Goal: Transaction & Acquisition: Purchase product/service

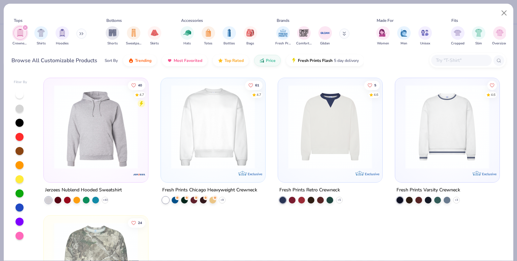
scroll to position [43, 0]
click at [221, 120] on img at bounding box center [213, 127] width 91 height 84
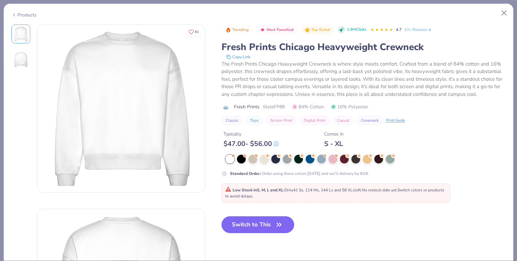
click at [15, 15] on icon at bounding box center [13, 15] width 5 height 8
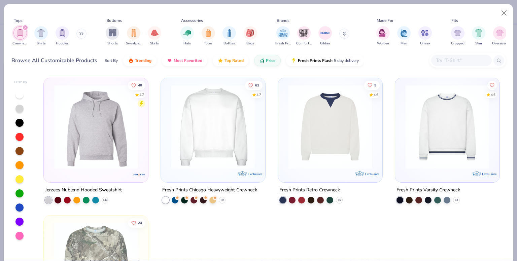
click at [427, 118] on img at bounding box center [447, 127] width 91 height 84
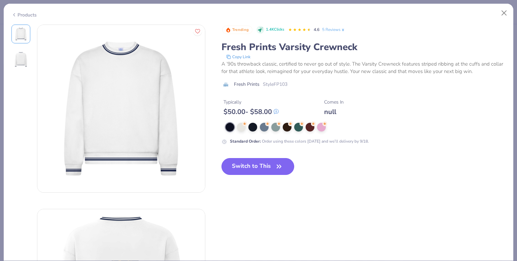
click at [266, 163] on button "Switch to This" at bounding box center [258, 166] width 73 height 17
type textarea "x"
type input "50"
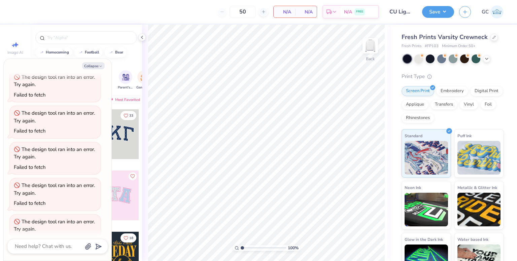
scroll to position [43, 0]
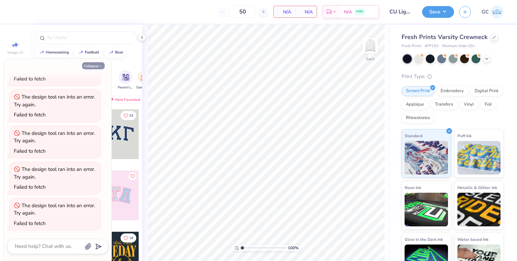
click at [98, 66] on button "Collapse" at bounding box center [93, 65] width 23 height 7
type textarea "x"
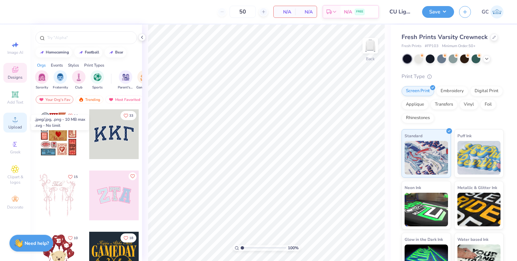
click at [12, 126] on span "Upload" at bounding box center [14, 127] width 13 height 5
click at [492, 39] on div at bounding box center [494, 36] width 7 height 7
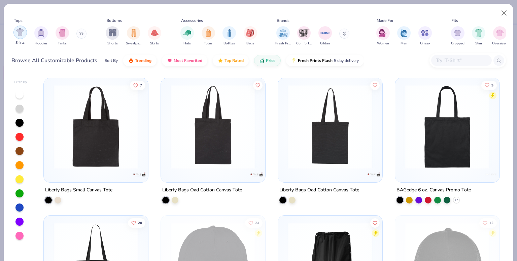
click at [23, 36] on img "filter for Shirts" at bounding box center [20, 32] width 8 height 8
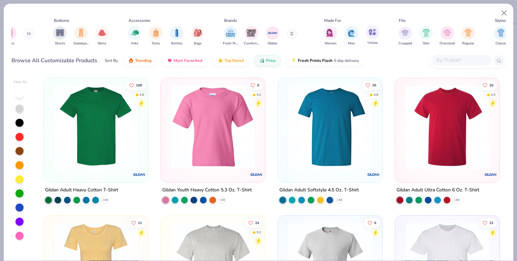
scroll to position [0, 57]
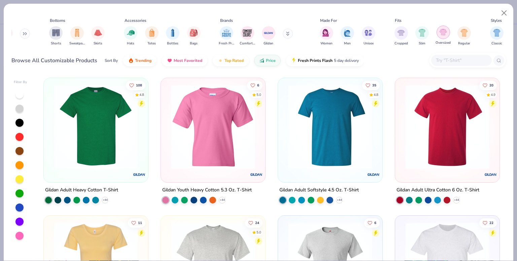
click at [445, 36] on div "filter for Oversized" at bounding box center [443, 32] width 13 height 13
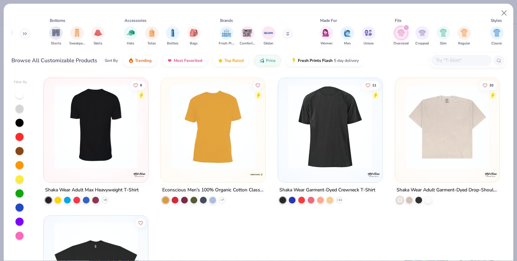
click at [51, 120] on img at bounding box center [5, 127] width 91 height 84
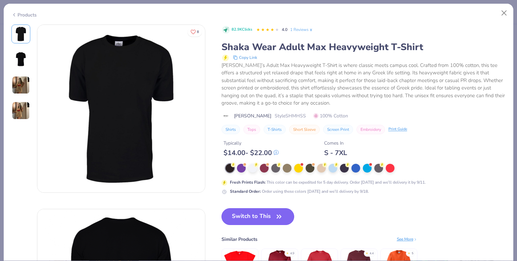
click at [268, 214] on button "Switch to This" at bounding box center [258, 217] width 73 height 17
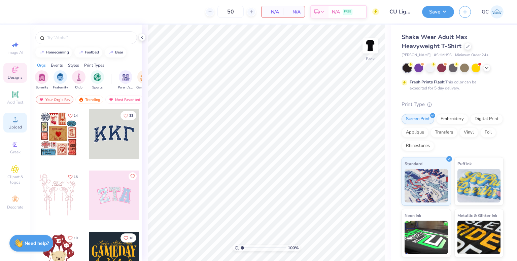
click at [14, 123] on circle at bounding box center [15, 122] width 4 height 4
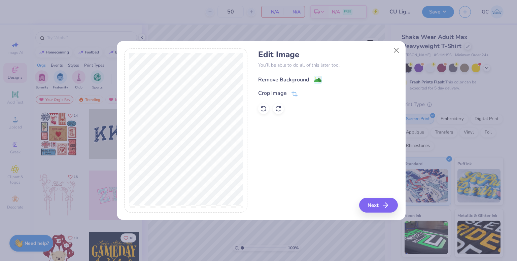
click at [318, 80] on image at bounding box center [317, 79] width 7 height 7
click at [394, 50] on button "Close" at bounding box center [396, 50] width 13 height 13
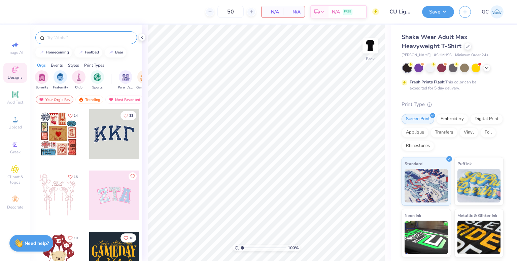
click at [79, 35] on input "text" at bounding box center [89, 37] width 86 height 7
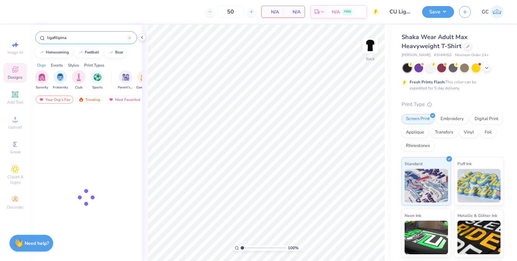
type input "ligafilipina"
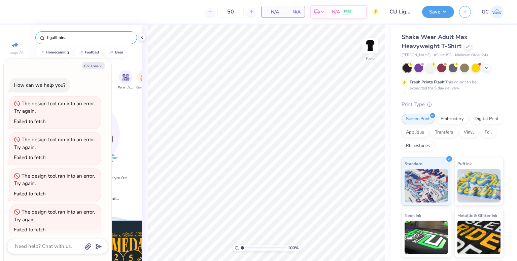
scroll to position [79, 0]
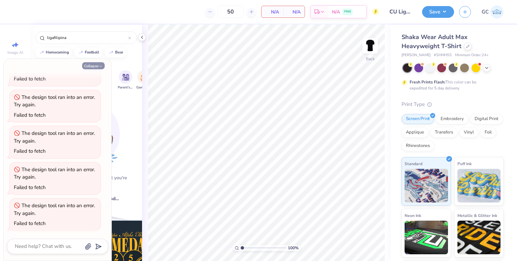
click at [101, 64] on button "Collapse" at bounding box center [93, 65] width 23 height 7
type textarea "x"
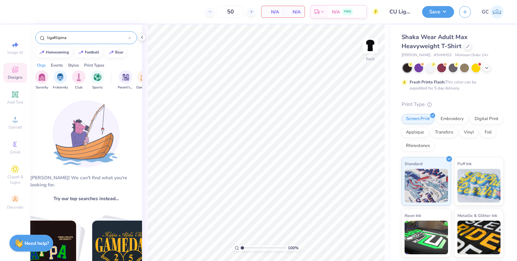
click at [53, 38] on input "ligafilipina" at bounding box center [87, 37] width 82 height 7
click at [87, 38] on input "liga filipina" at bounding box center [87, 37] width 82 height 7
click at [50, 37] on input "liga filipina" at bounding box center [87, 37] width 82 height 7
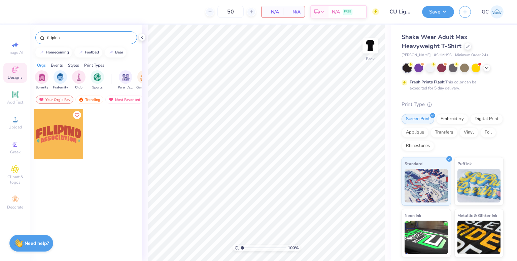
click at [57, 38] on input "filipina" at bounding box center [87, 37] width 82 height 7
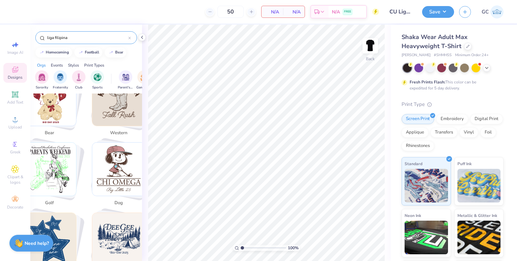
scroll to position [0, 0]
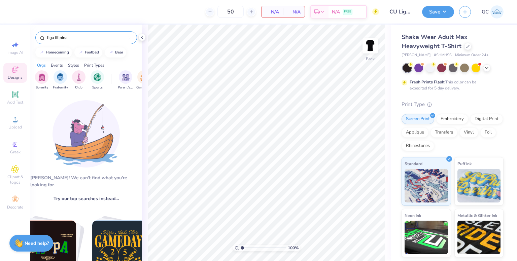
click at [52, 37] on input "liga filipina" at bounding box center [87, 37] width 82 height 7
drag, startPoint x: 52, startPoint y: 37, endPoint x: 67, endPoint y: 41, distance: 16.3
click at [67, 41] on div "liga filipina" at bounding box center [86, 37] width 102 height 13
click at [59, 37] on input "[GEOGRAPHIC_DATA]" at bounding box center [87, 37] width 82 height 7
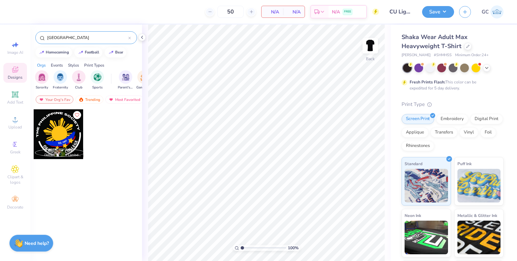
type input "[GEOGRAPHIC_DATA]"
click at [62, 124] on div at bounding box center [59, 134] width 50 height 50
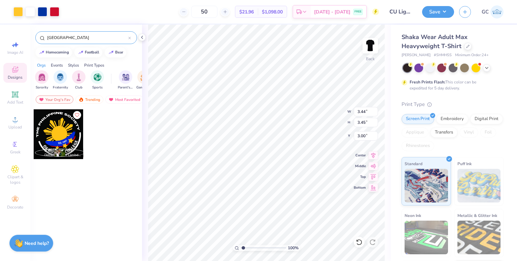
type input "3.72"
type textarea "x"
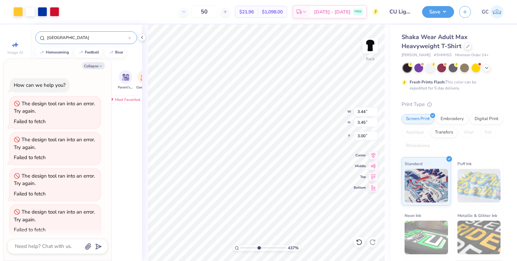
scroll to position [120, 0]
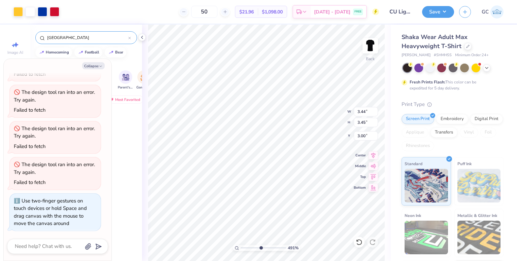
drag, startPoint x: 243, startPoint y: 247, endPoint x: 261, endPoint y: 245, distance: 17.6
type input "5.09"
click at [261, 245] on input "range" at bounding box center [263, 248] width 45 height 6
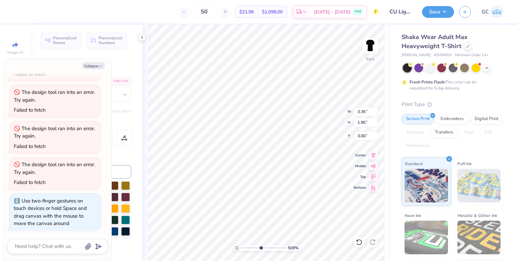
scroll to position [5, 1]
type textarea "x"
type textarea "THE PHILIPPINE"
type textarea "x"
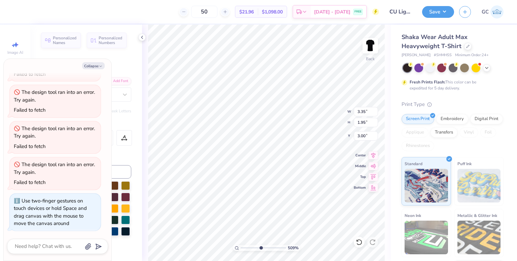
type textarea "THE PHILIPPINE"
type textarea "x"
type textarea "THE PHIL"
type textarea "x"
type textarea "THE PHI"
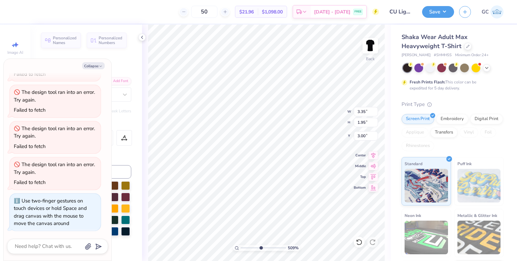
type textarea "x"
type textarea "THE PH"
type textarea "x"
type textarea "THE P"
type textarea "x"
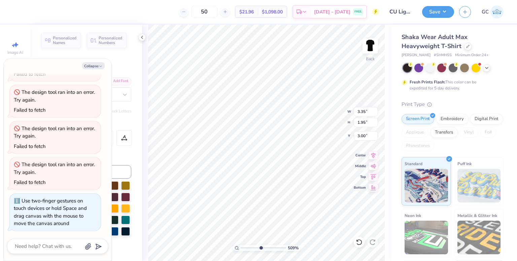
type textarea "THE"
type textarea "x"
type textarea "THE"
type textarea "x"
type textarea "TH"
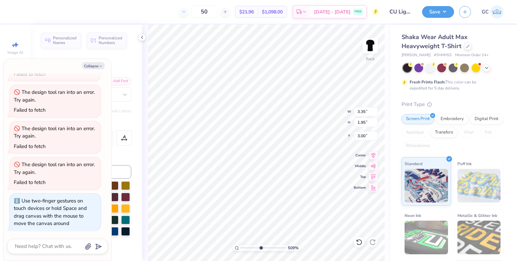
type textarea "x"
type textarea "T"
type textarea "x"
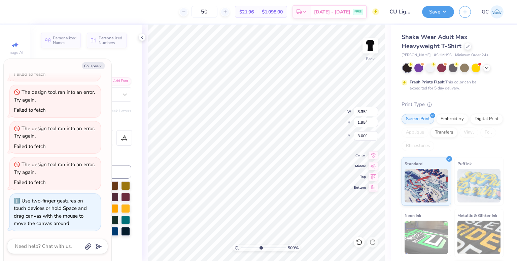
type textarea "L"
type textarea "x"
type textarea "LIG"
type textarea "x"
type textarea "LIGA"
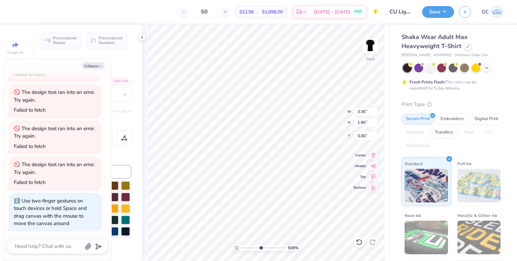
type textarea "x"
type textarea "LIGA F"
type textarea "x"
type textarea "LIGA FIL"
type textarea "x"
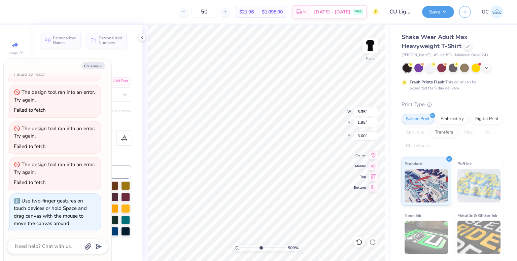
type textarea "LIGA FILI"
type textarea "x"
type textarea "LIGA FILIP"
type textarea "x"
type textarea "LIGA [PERSON_NAME]"
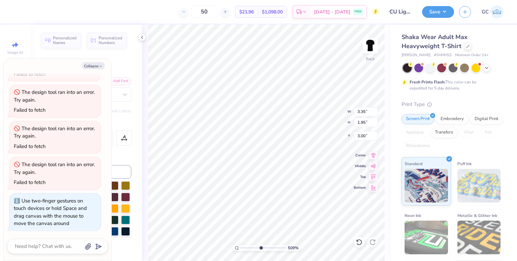
type textarea "x"
type textarea "LIGA FILIPIN"
type textarea "x"
type textarea "LIGA FILIPINA"
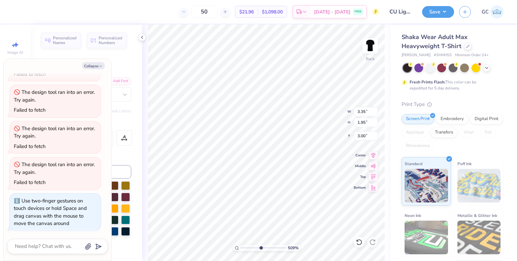
type textarea "x"
type input "2.33"
type input "1.22"
type input "4.43"
type textarea "x"
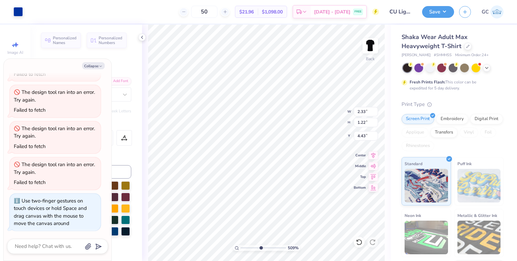
type input "1.98"
type input "1.15"
type input "3.34"
type textarea "x"
type input "2.57"
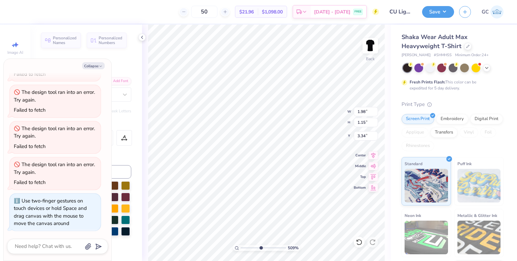
type input "1.49"
type input "2.99"
type textarea "x"
type input "2.94"
type textarea "x"
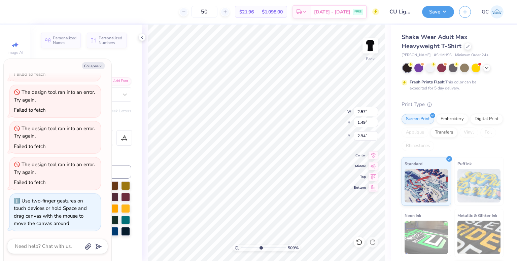
type input "3.06"
type input "1.78"
type input "2.65"
type textarea "x"
type input "2.80"
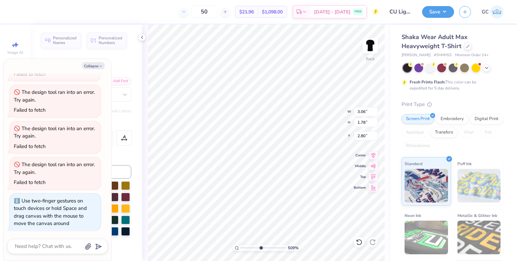
type textarea "x"
type input "3.37"
type input "1.96"
type input "2.61"
type textarea "x"
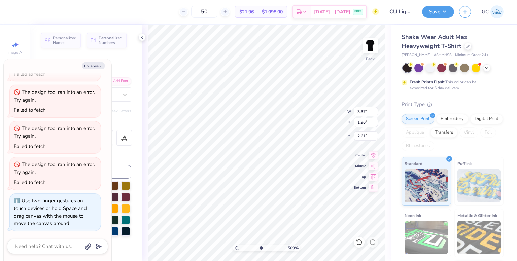
type input "2.76"
type textarea "x"
type input "2.64"
type input "1.11"
type input "5.19"
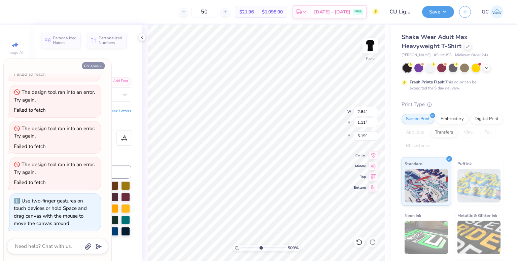
click at [97, 66] on button "Collapse" at bounding box center [93, 65] width 23 height 7
type textarea "x"
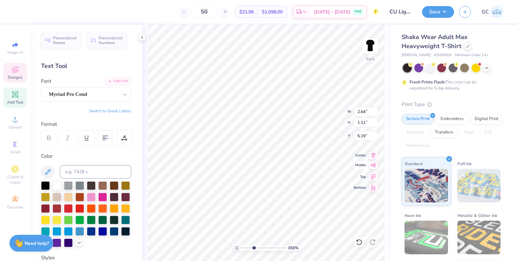
type input "3.56198031866879"
type input "3.37"
type input "1.96"
type input "2.76"
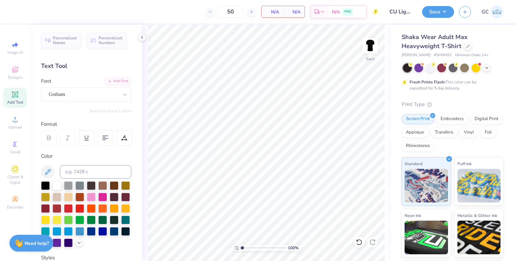
drag, startPoint x: 250, startPoint y: 247, endPoint x: 237, endPoint y: 248, distance: 13.1
type input "1"
click at [241, 248] on input "range" at bounding box center [263, 248] width 45 height 6
click at [469, 47] on icon at bounding box center [468, 45] width 3 height 3
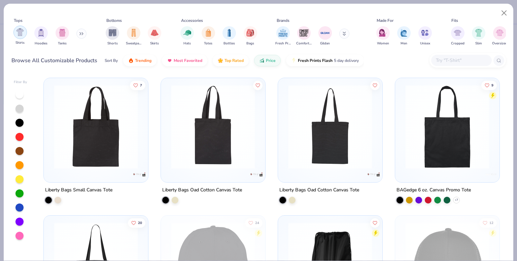
click at [19, 34] on img "filter for Shirts" at bounding box center [20, 32] width 8 height 8
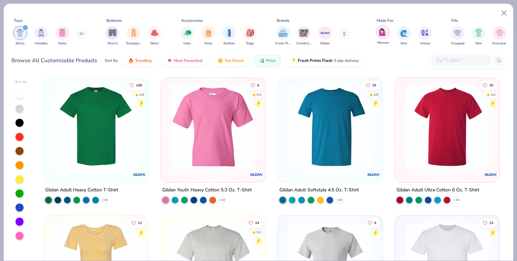
click at [379, 33] on img "filter for Women" at bounding box center [383, 32] width 8 height 8
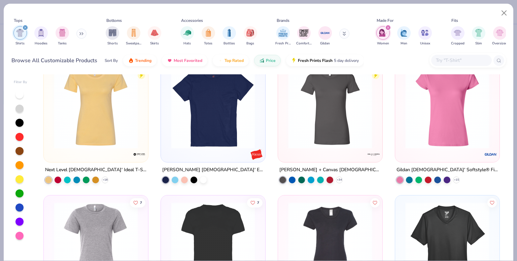
scroll to position [20, 0]
click at [212, 119] on img at bounding box center [213, 107] width 91 height 84
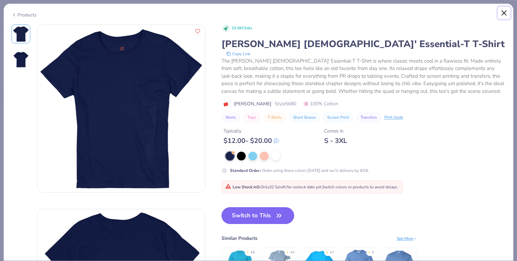
click at [507, 15] on button "Close" at bounding box center [504, 13] width 13 height 13
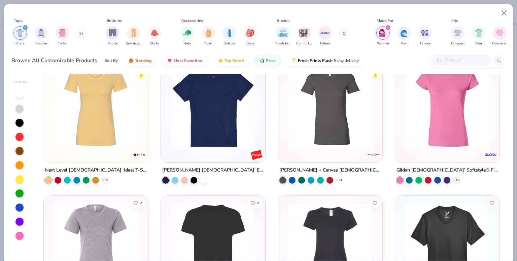
click at [85, 33] on button at bounding box center [81, 34] width 10 height 10
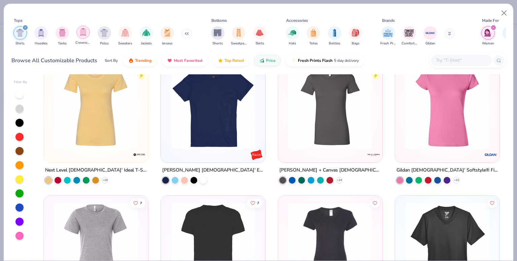
click at [85, 35] on img "filter for Crewnecks" at bounding box center [82, 32] width 7 height 8
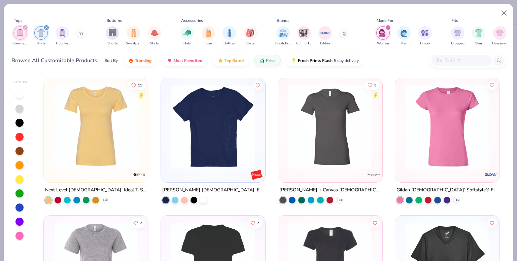
click at [48, 26] on div "filter for Shirts" at bounding box center [46, 28] width 6 height 6
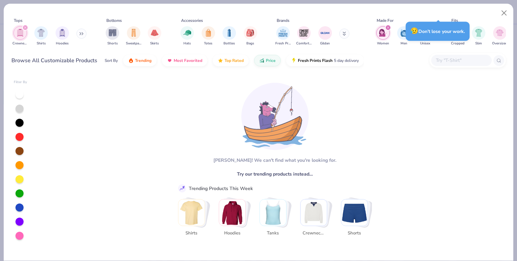
click at [388, 26] on icon "filter for Women" at bounding box center [388, 27] width 3 height 3
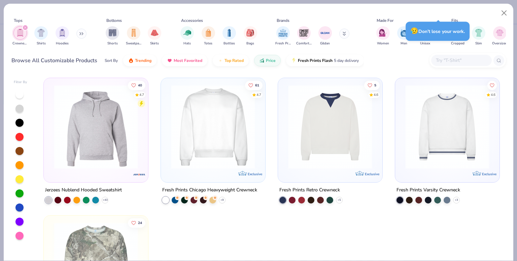
click at [411, 136] on img at bounding box center [447, 127] width 91 height 84
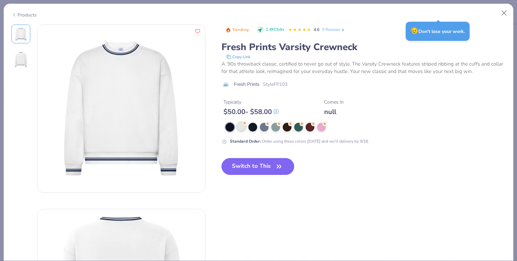
click at [243, 128] on div at bounding box center [241, 126] width 9 height 9
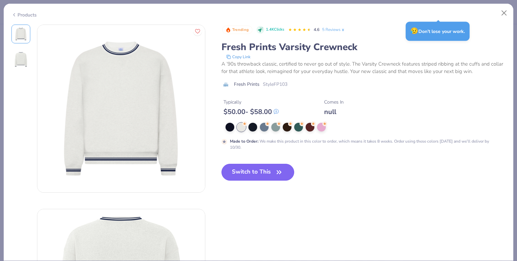
click at [266, 174] on button "Switch to This" at bounding box center [258, 172] width 73 height 17
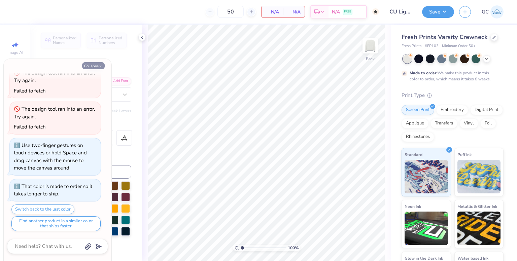
click at [100, 65] on icon "button" at bounding box center [101, 66] width 4 height 4
type textarea "x"
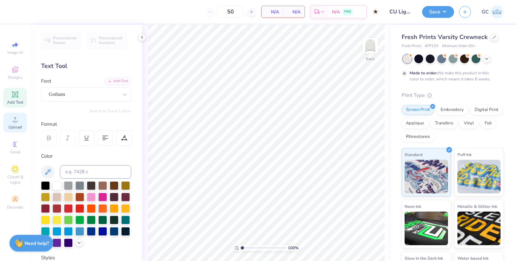
click at [11, 126] on span "Upload" at bounding box center [14, 127] width 13 height 5
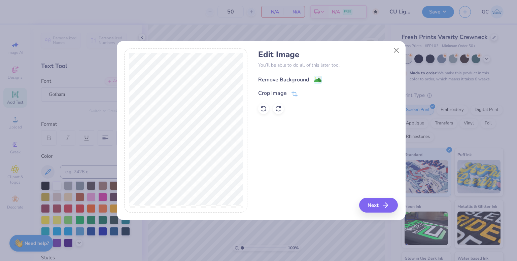
click at [312, 77] on div "Remove Background" at bounding box center [290, 79] width 64 height 8
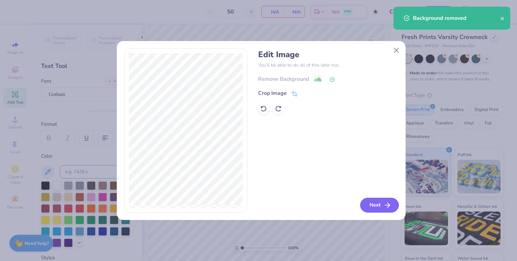
click at [387, 206] on icon "button" at bounding box center [388, 205] width 8 height 8
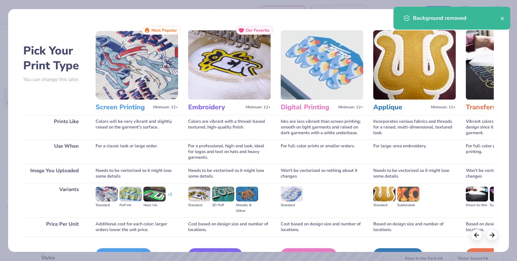
scroll to position [40, 0]
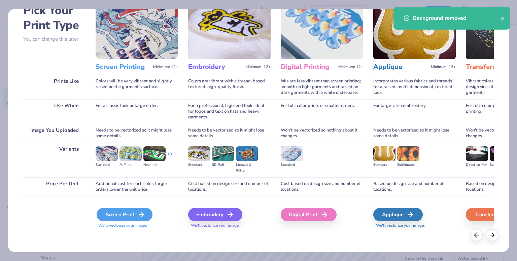
click at [118, 216] on div "Screen Print" at bounding box center [125, 214] width 56 height 13
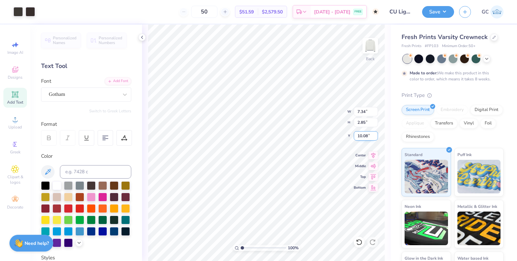
type input "12.36"
type input "4.80"
type input "8.13"
click at [373, 154] on icon at bounding box center [374, 155] width 4 height 6
type input "1.62"
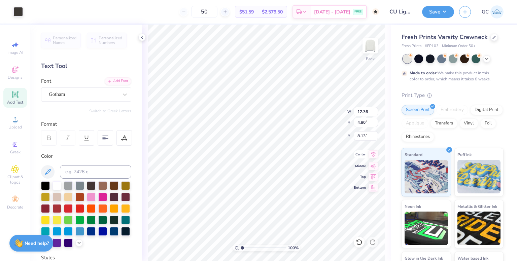
type input "1.96"
type input "9.21"
click at [361, 244] on icon at bounding box center [359, 242] width 7 height 7
drag, startPoint x: 243, startPoint y: 246, endPoint x: 247, endPoint y: 242, distance: 6.2
type input "1.93"
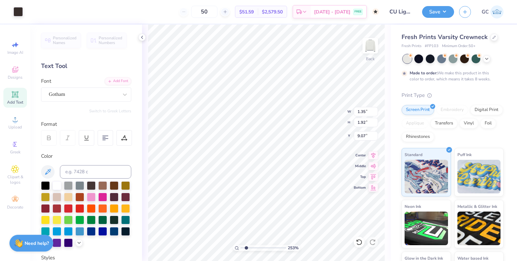
click at [247, 245] on input "range" at bounding box center [263, 248] width 45 height 6
type input "2.81"
type input "3.99"
type input "7.00"
click at [20, 97] on div "Add Text" at bounding box center [15, 98] width 24 height 20
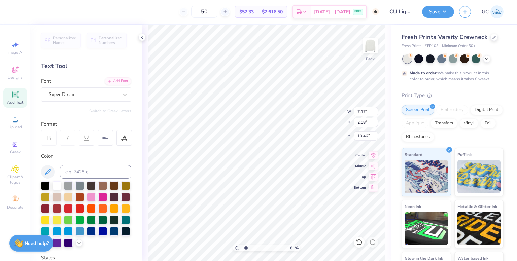
type input "1.81"
click at [246, 247] on input "range" at bounding box center [263, 248] width 45 height 6
click at [119, 91] on div at bounding box center [125, 95] width 12 height 12
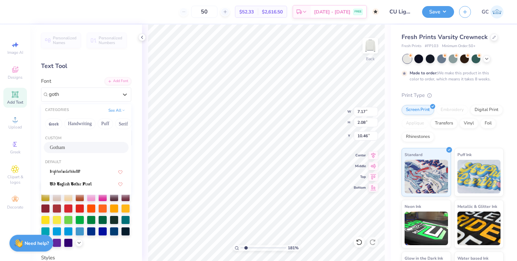
click at [61, 148] on span "Gotham" at bounding box center [57, 147] width 15 height 7
type input "goth"
type input "7.92"
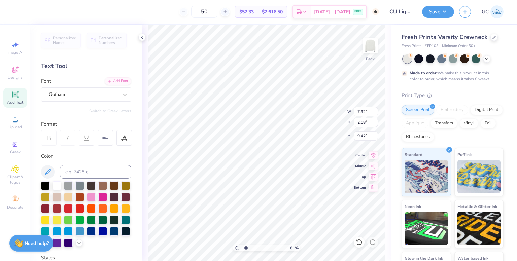
type input "9.42"
type textarea "LIGA FILIPINA"
type input "1.18068496984621"
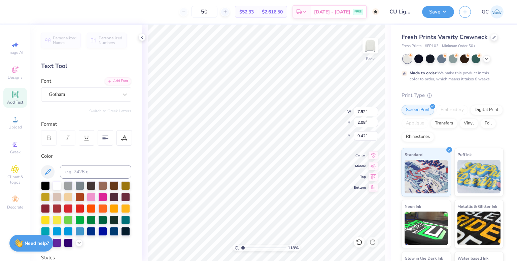
type textarea "LIGA FILIPINA"
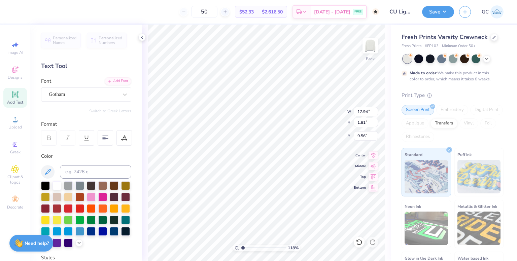
type input "1.18068496984621"
type input "13.04"
type input "1.32"
type input "10.05"
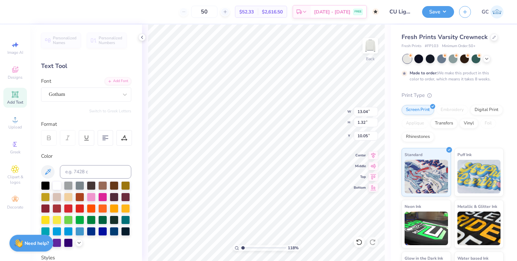
type input "1.18068496984621"
type input "9.81"
type input "1.18068496984621"
type input "11.85"
type input "1.20"
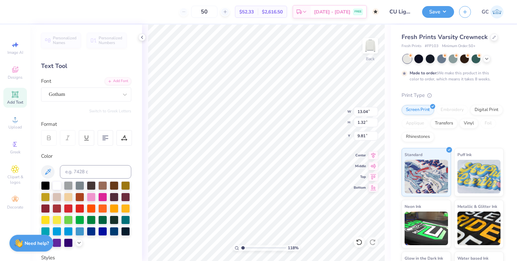
type input "9.93"
type input "1.18068496984621"
type input "9.40"
type input "1.18068496984621"
type input "12.66"
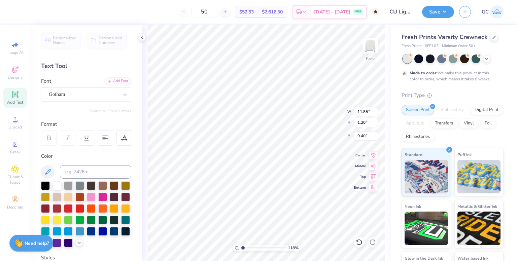
type input "1.28"
type input "1.18068496984621"
type input "9.52"
drag, startPoint x: 244, startPoint y: 248, endPoint x: 248, endPoint y: 246, distance: 4.7
type input "2.23"
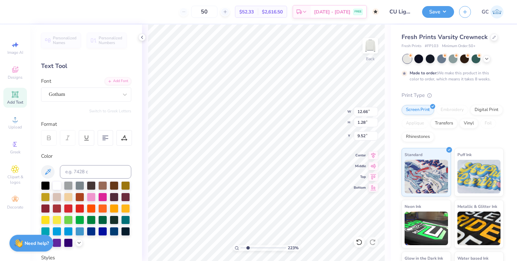
click at [248, 246] on input "range" at bounding box center [263, 248] width 45 height 6
type input "13.52"
type input "1.36"
type input "9.50"
click at [32, 12] on div at bounding box center [30, 10] width 9 height 9
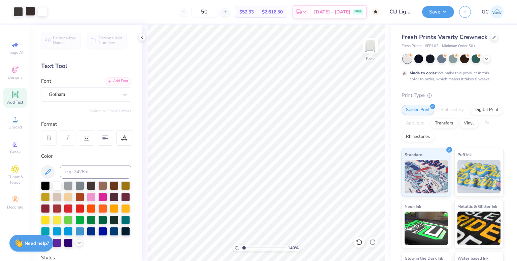
type input "1.40425796808198"
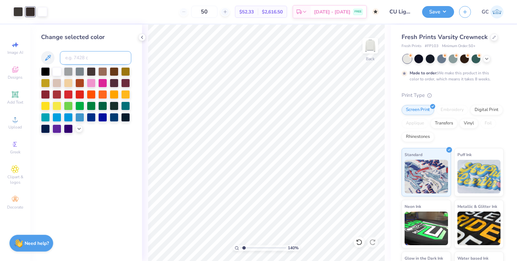
click at [76, 59] on input at bounding box center [95, 57] width 71 height 13
type input "Black 7"
click at [28, 10] on div at bounding box center [30, 10] width 9 height 9
type input "1.40425796808198"
click at [69, 51] on input at bounding box center [95, 57] width 71 height 13
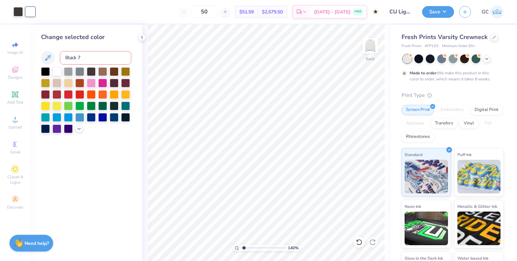
type input "Black 7"
type input "1"
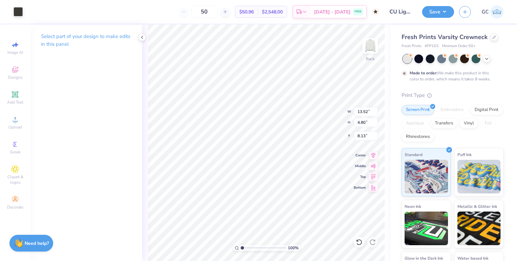
type input "4.22"
type input "11.23"
type input "3.99"
type input "4.64"
click at [440, 56] on div at bounding box center [442, 58] width 9 height 9
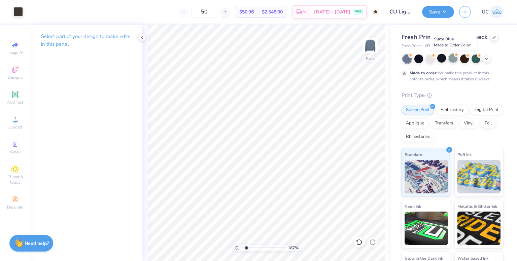
click at [454, 58] on div at bounding box center [453, 58] width 9 height 9
click at [484, 57] on icon at bounding box center [486, 58] width 5 height 5
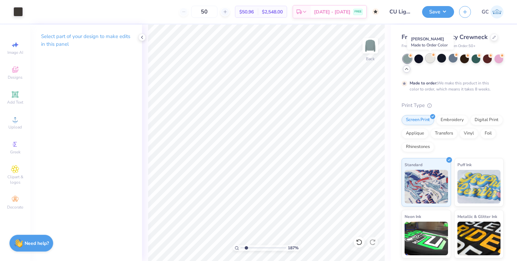
click at [427, 60] on div at bounding box center [430, 58] width 9 height 9
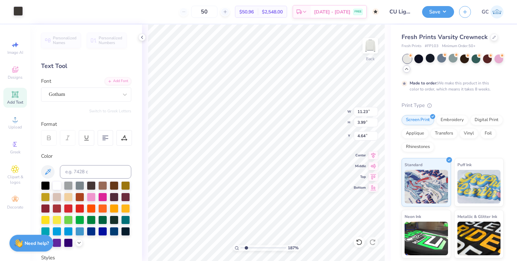
click at [19, 12] on div at bounding box center [17, 10] width 9 height 9
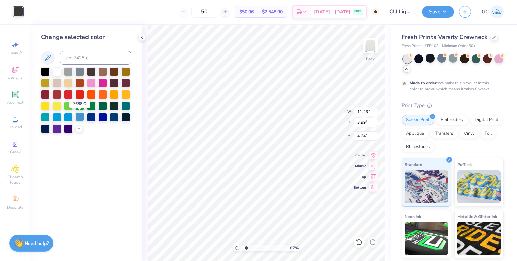
click at [82, 119] on div at bounding box center [79, 117] width 9 height 9
drag, startPoint x: 245, startPoint y: 249, endPoint x: 231, endPoint y: 249, distance: 14.1
type input "1"
click at [241, 249] on input "range" at bounding box center [263, 248] width 45 height 6
click at [214, 12] on input "50" at bounding box center [204, 12] width 26 height 12
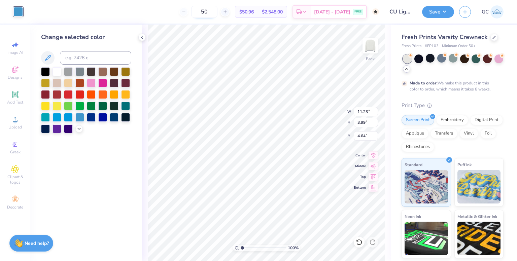
click at [214, 12] on input "50" at bounding box center [204, 12] width 26 height 12
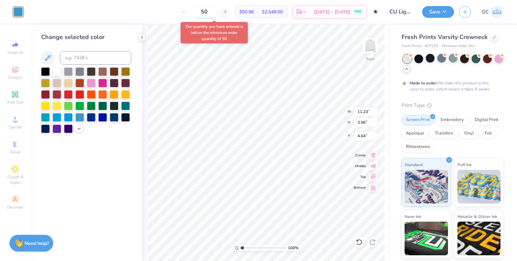
click at [218, 13] on input "50" at bounding box center [204, 12] width 26 height 12
type input "5"
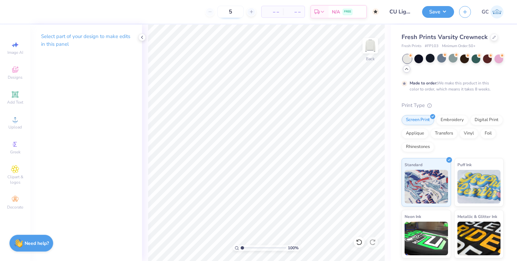
type input "50"
click at [358, 242] on icon at bounding box center [359, 242] width 7 height 7
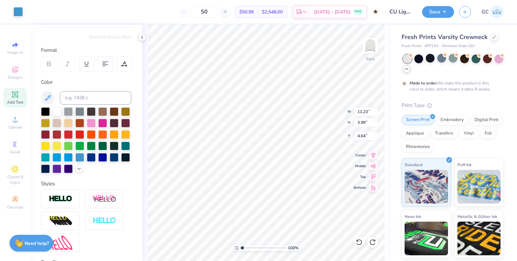
scroll to position [141, 0]
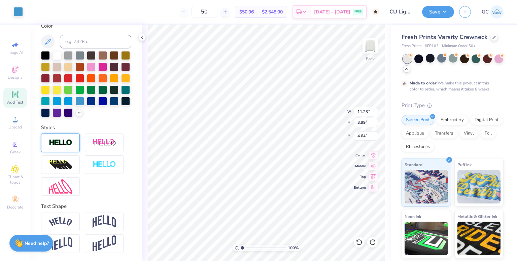
click at [68, 148] on div at bounding box center [60, 143] width 39 height 19
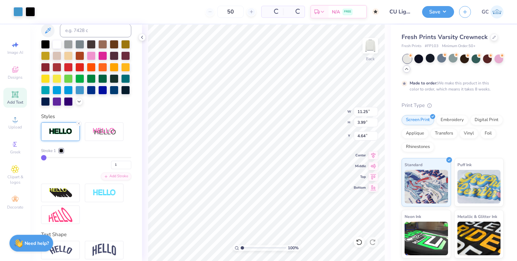
type input "11.25"
drag, startPoint x: 243, startPoint y: 248, endPoint x: 250, endPoint y: 248, distance: 6.4
type input "2.65"
click at [250, 248] on input "range" at bounding box center [263, 248] width 45 height 6
type input "2"
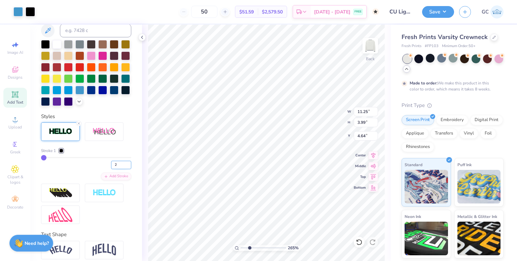
click at [124, 169] on input "2" at bounding box center [121, 165] width 20 height 8
type input "1.52239551666962"
type input "2"
type input "1.52239551666962"
type input "11.27"
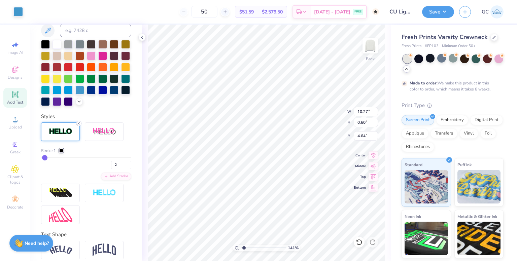
click at [78, 125] on line at bounding box center [79, 124] width 2 height 2
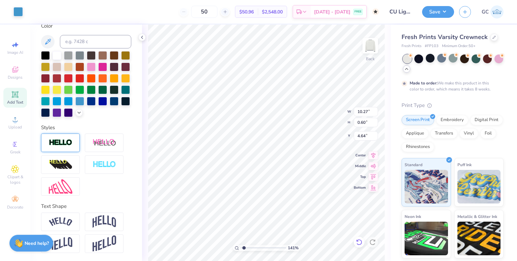
click at [357, 239] on icon at bounding box center [359, 242] width 7 height 7
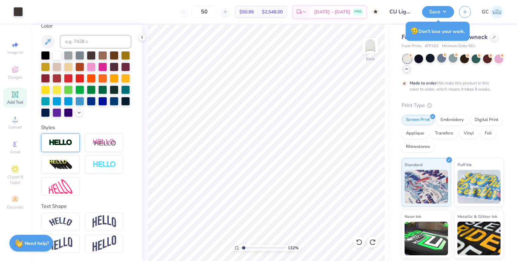
type input "1.32211427974895"
